Goal: Browse casually: Explore the website without a specific task or goal

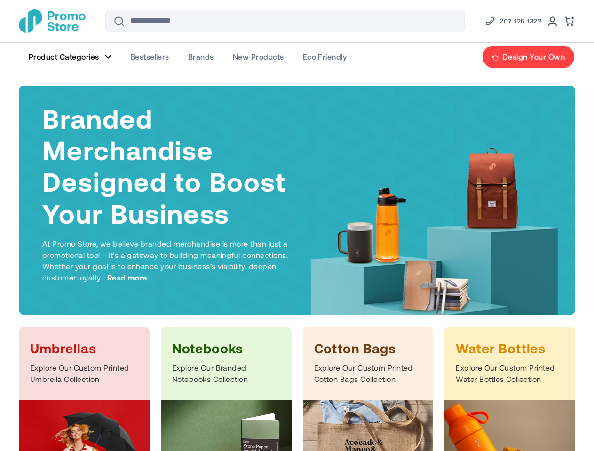
click at [297, 226] on h1 "Branded Merchandise Designed to Boost Your Business" at bounding box center [182, 165] width 280 height 126
click at [127, 278] on span "Read more" at bounding box center [127, 277] width 40 height 11
